Goal: Task Accomplishment & Management: Use online tool/utility

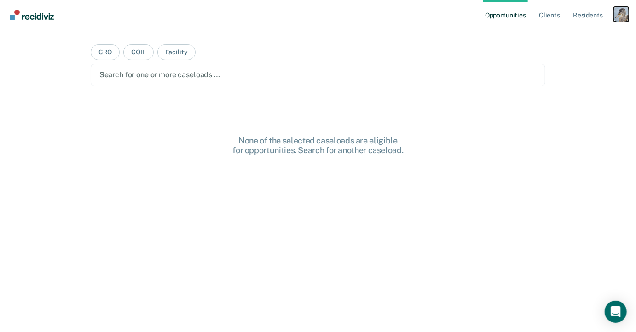
click at [618, 9] on div "Profile dropdown button" at bounding box center [621, 14] width 15 height 15
click at [562, 35] on link "Profile" at bounding box center [585, 38] width 74 height 8
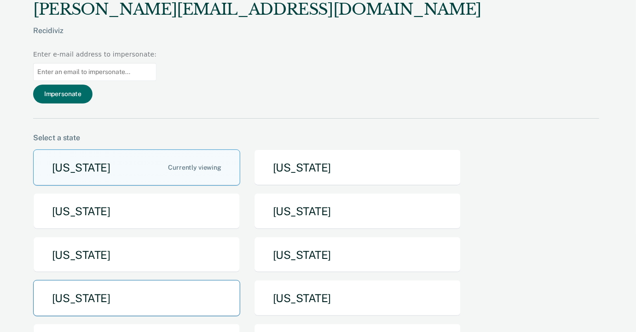
scroll to position [199, 0]
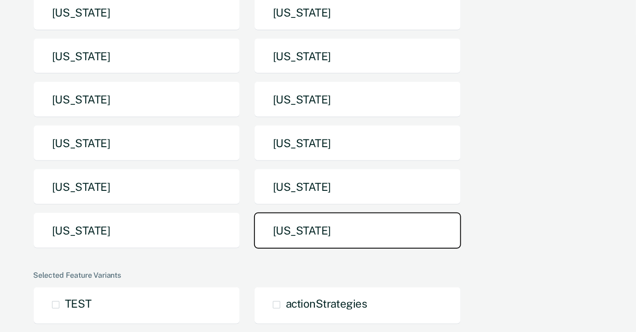
click at [290, 213] on button "[US_STATE]" at bounding box center [357, 231] width 207 height 36
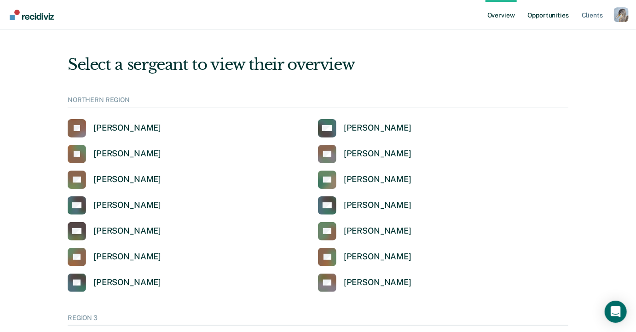
click at [534, 7] on link "Opportunities" at bounding box center [548, 14] width 45 height 29
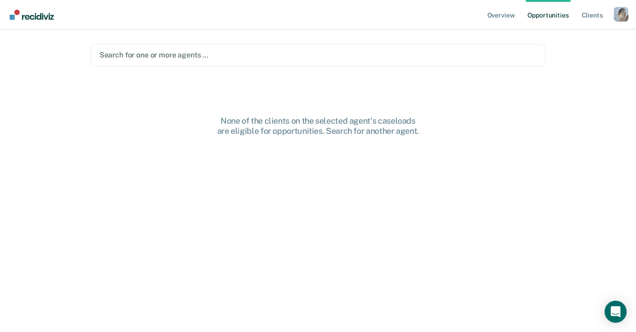
click at [244, 57] on div at bounding box center [318, 55] width 438 height 11
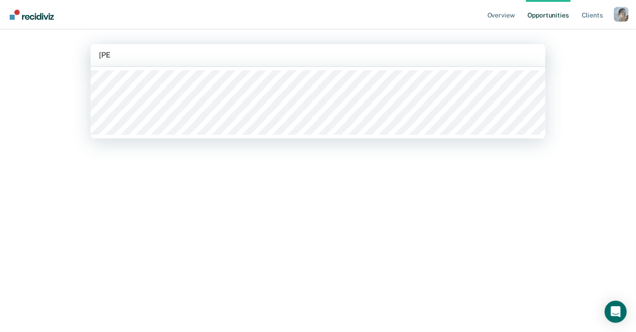
type input "[PERSON_NAME]"
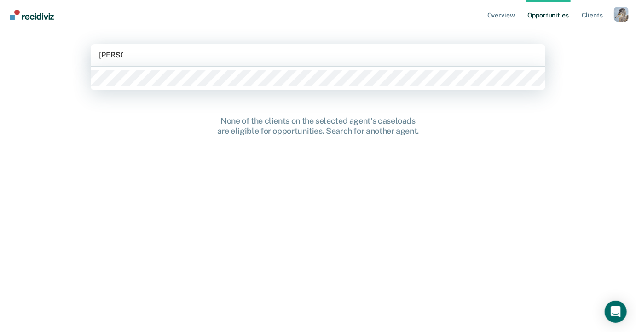
click at [233, 87] on div at bounding box center [318, 78] width 455 height 23
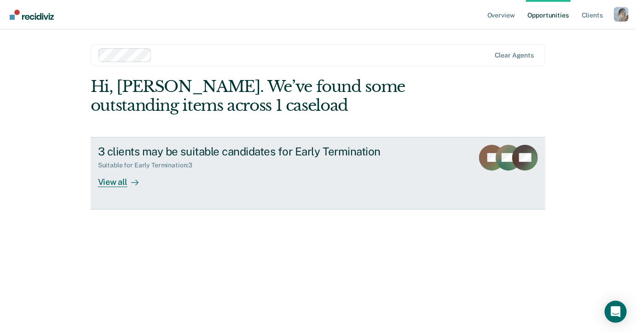
click at [219, 191] on link "3 clients may be suitable candidates for Early Termination Suitable for Early T…" at bounding box center [318, 173] width 455 height 73
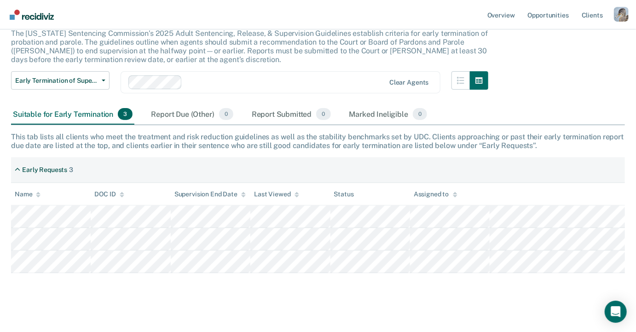
scroll to position [52, 0]
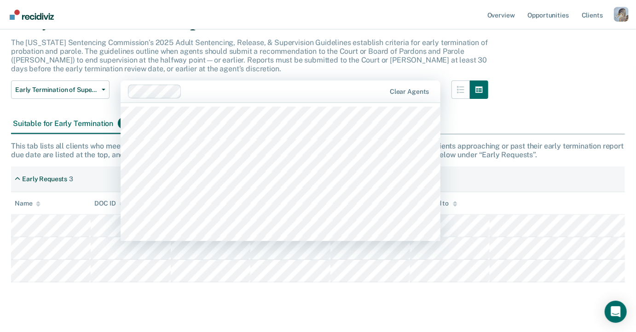
click at [210, 94] on div at bounding box center [286, 92] width 200 height 11
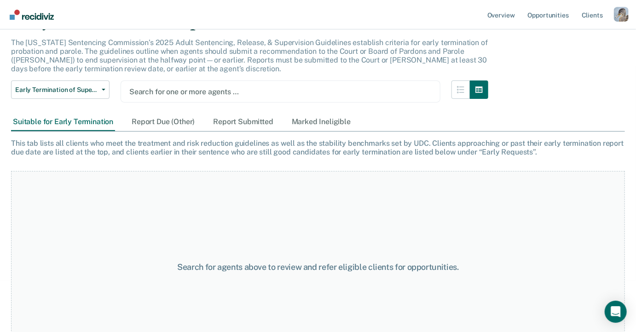
click at [185, 90] on div at bounding box center [280, 92] width 303 height 11
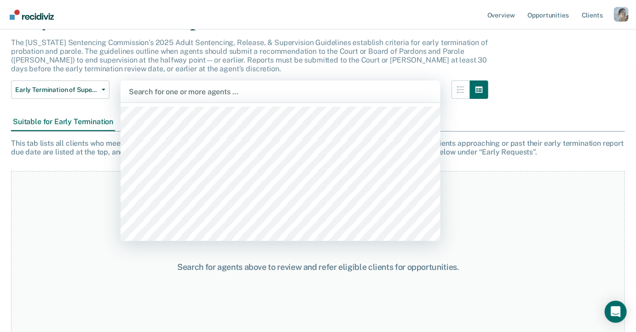
click at [185, 90] on div at bounding box center [280, 92] width 303 height 11
type input "kody"
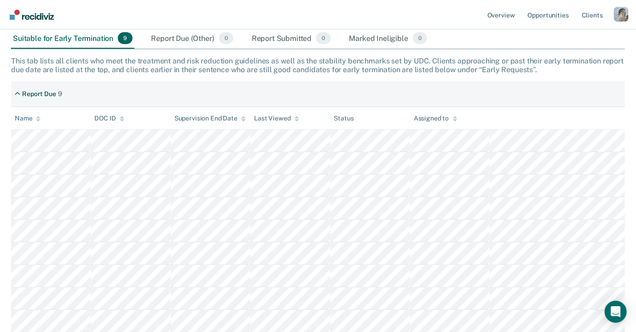
scroll to position [0, 0]
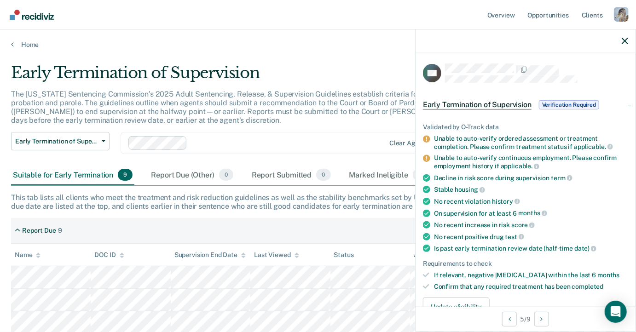
click at [629, 40] on div at bounding box center [526, 40] width 220 height 23
click at [624, 41] on icon "button" at bounding box center [625, 41] width 6 height 6
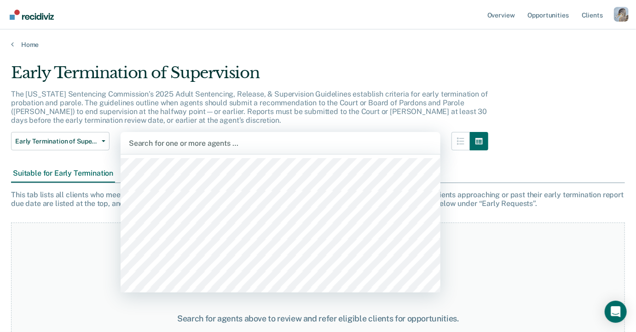
click at [366, 143] on div at bounding box center [280, 143] width 303 height 11
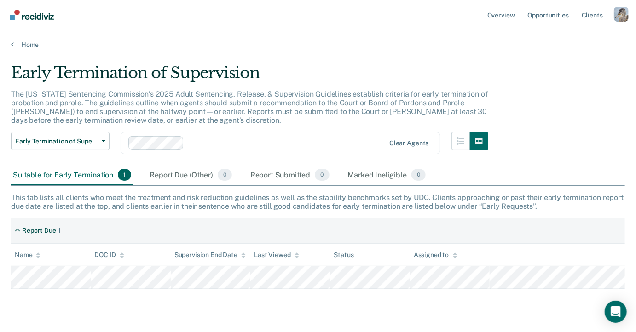
click at [304, 140] on div at bounding box center [286, 143] width 197 height 11
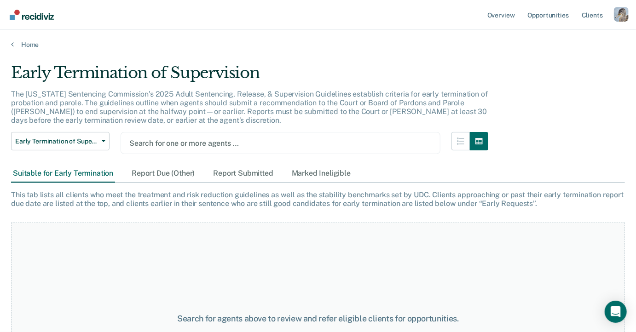
click at [193, 144] on div at bounding box center [280, 143] width 303 height 11
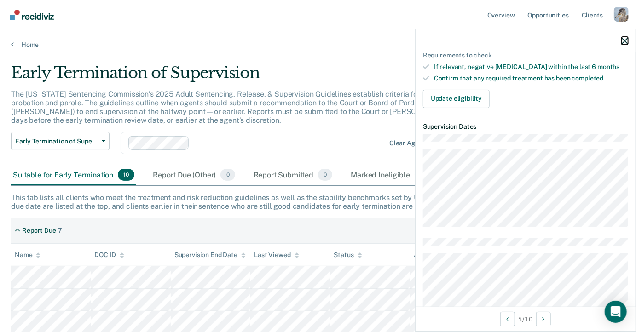
click at [627, 38] on icon "button" at bounding box center [625, 41] width 6 height 6
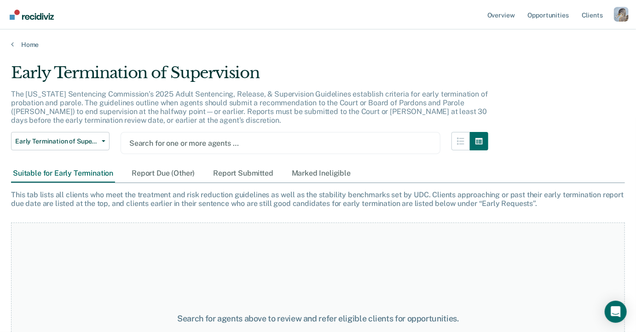
click at [340, 143] on div at bounding box center [280, 143] width 303 height 11
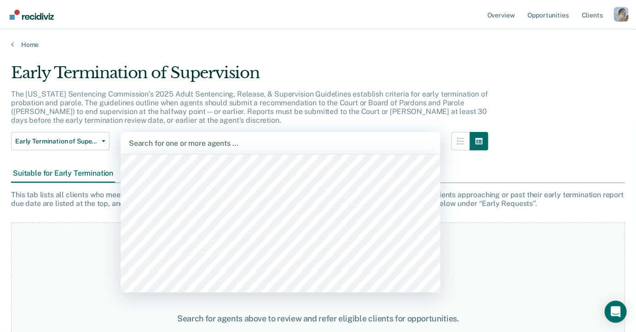
scroll to position [114, 0]
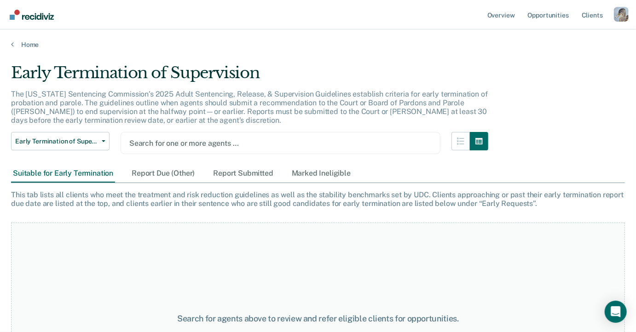
click at [336, 142] on div at bounding box center [280, 143] width 303 height 11
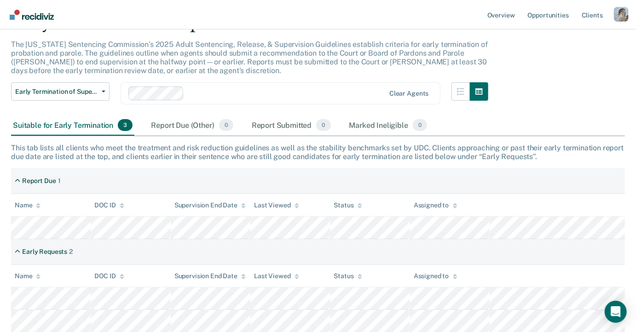
scroll to position [0, 0]
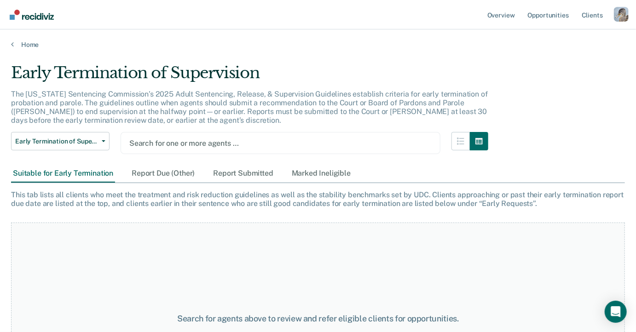
click at [337, 145] on div at bounding box center [280, 143] width 303 height 11
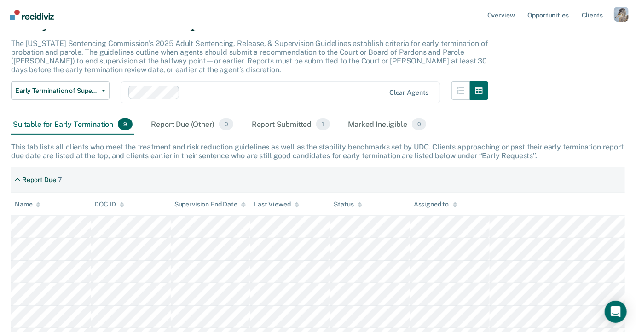
scroll to position [70, 0]
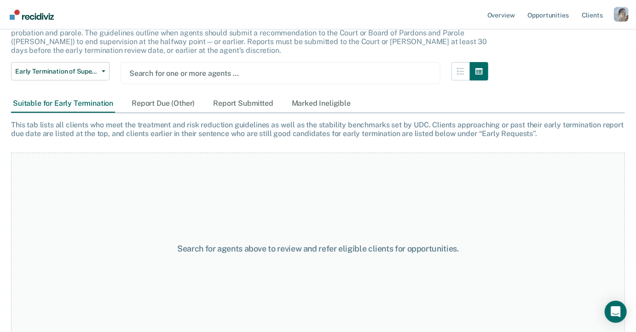
click at [179, 77] on div at bounding box center [280, 73] width 303 height 11
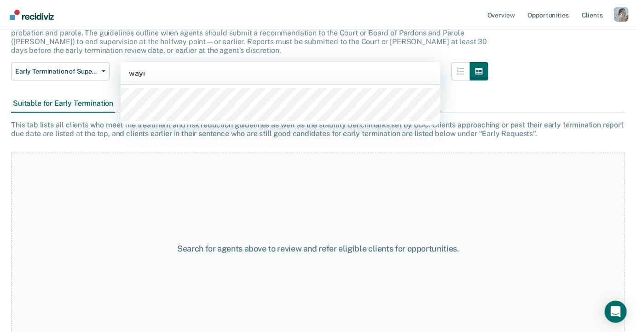
type input "[PERSON_NAME]"
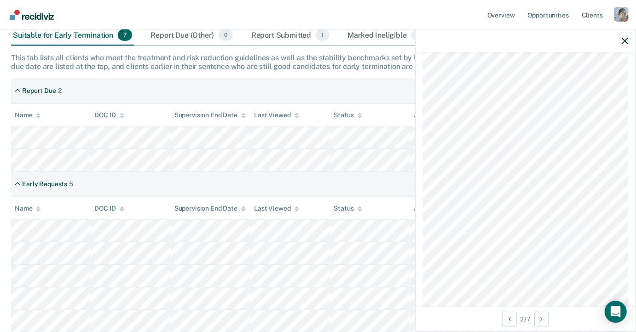
scroll to position [651, 0]
click at [625, 42] on icon "button" at bounding box center [625, 41] width 6 height 6
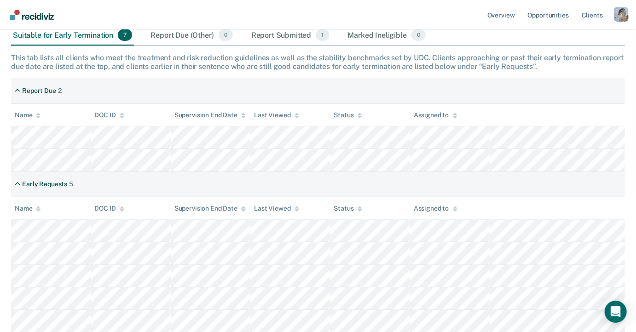
click at [437, 190] on div "Early Requests 5" at bounding box center [318, 185] width 614 height 26
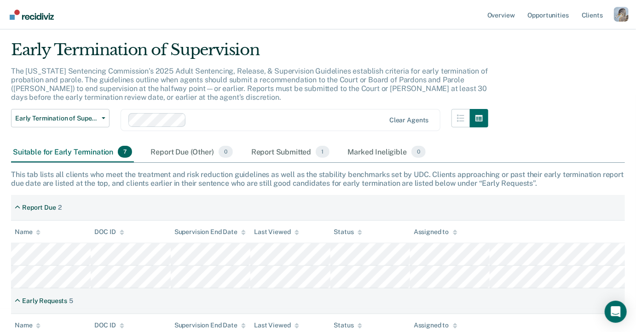
scroll to position [4, 0]
